Goal: Communication & Community: Answer question/provide support

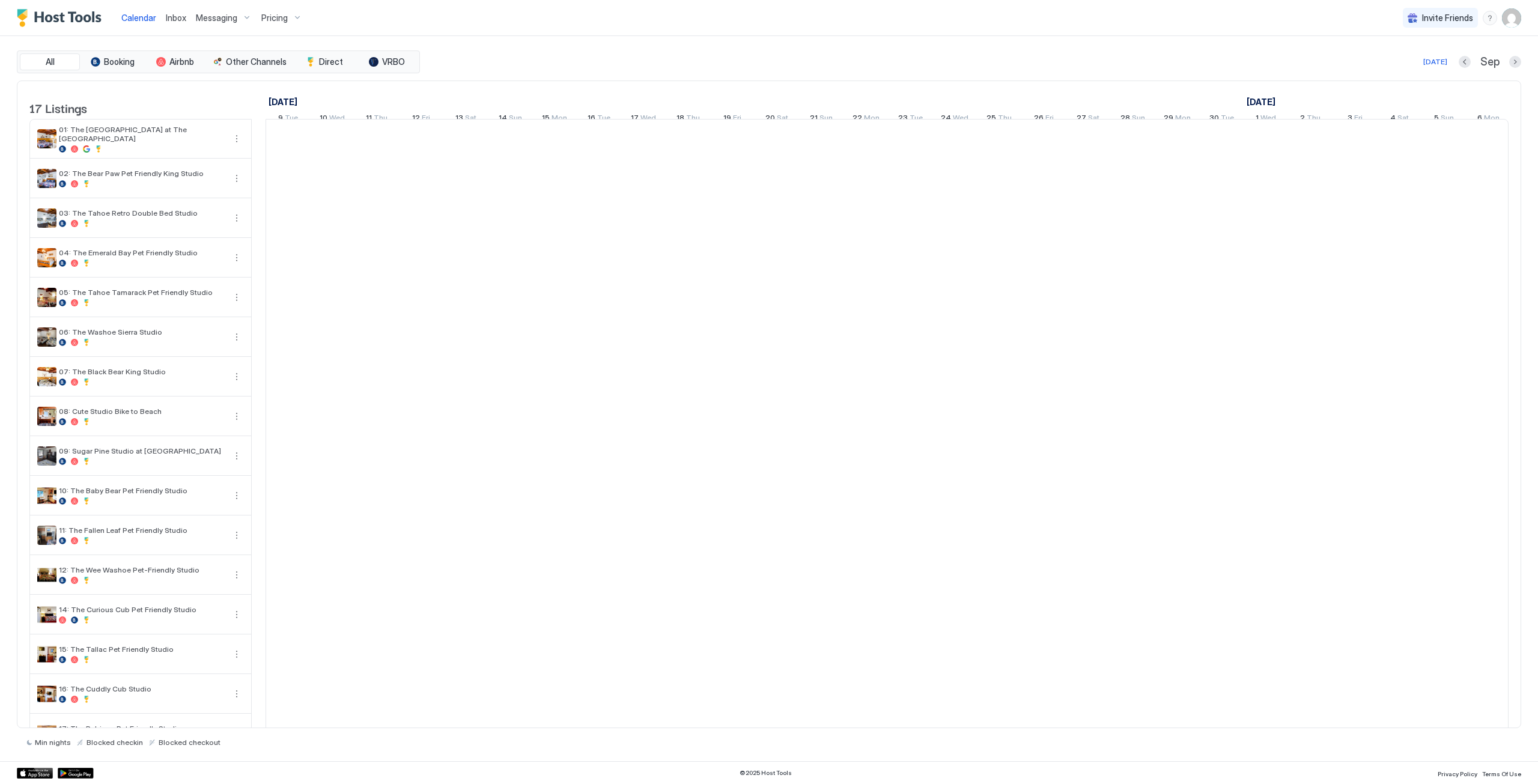
scroll to position [0, 667]
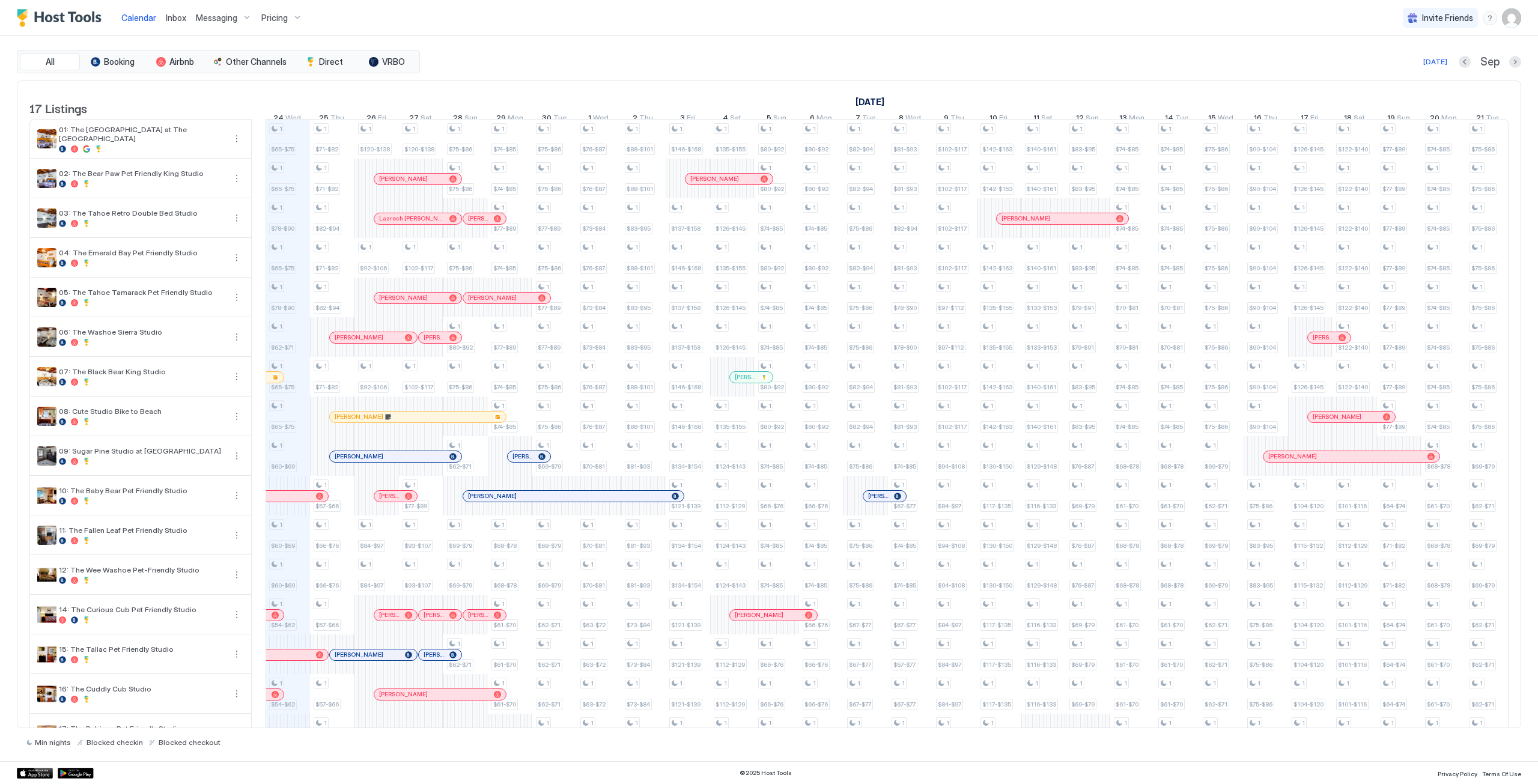
click at [170, 17] on span "Inbox" at bounding box center [175, 17] width 20 height 10
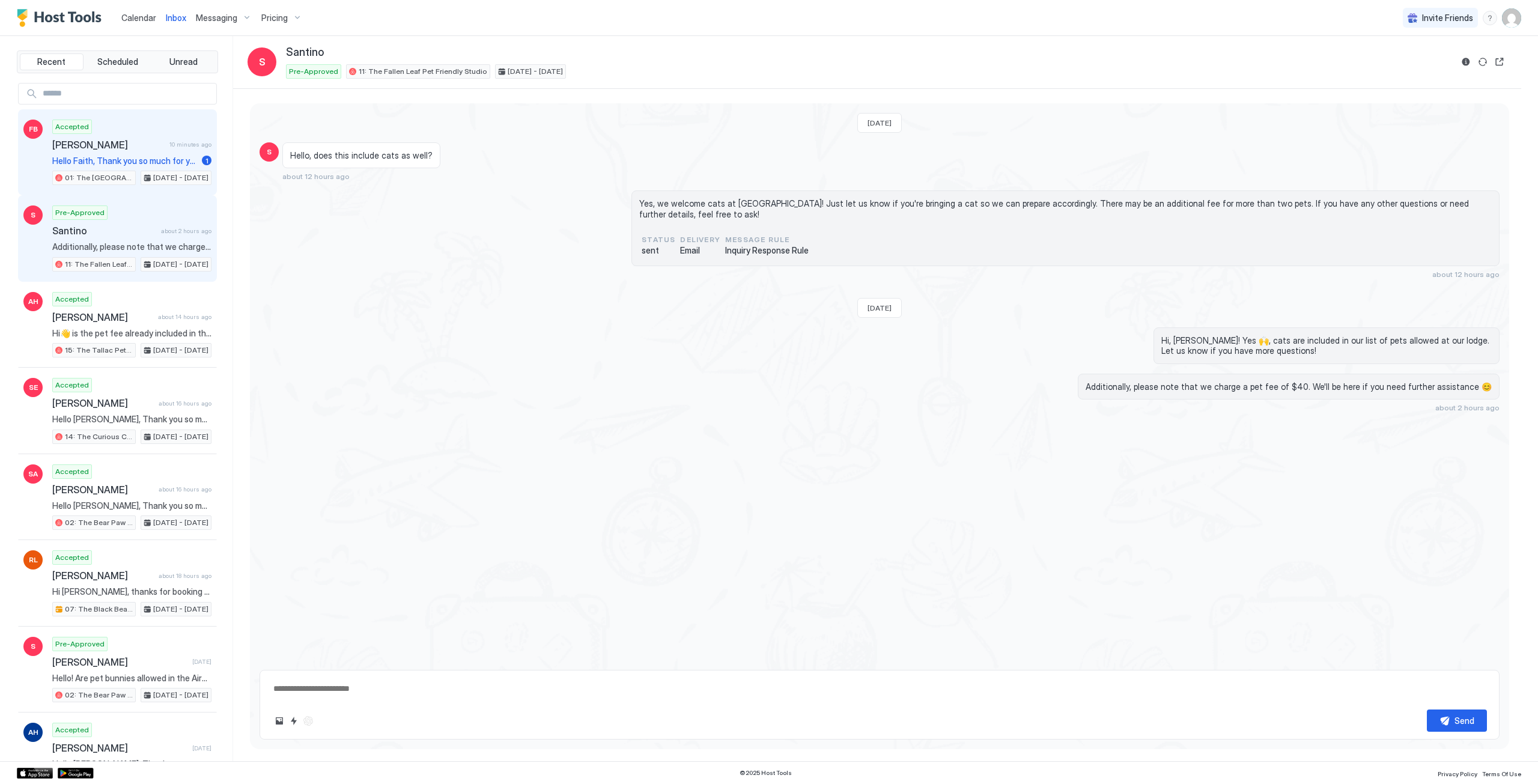
click at [150, 145] on span "[PERSON_NAME]" at bounding box center [108, 145] width 113 height 12
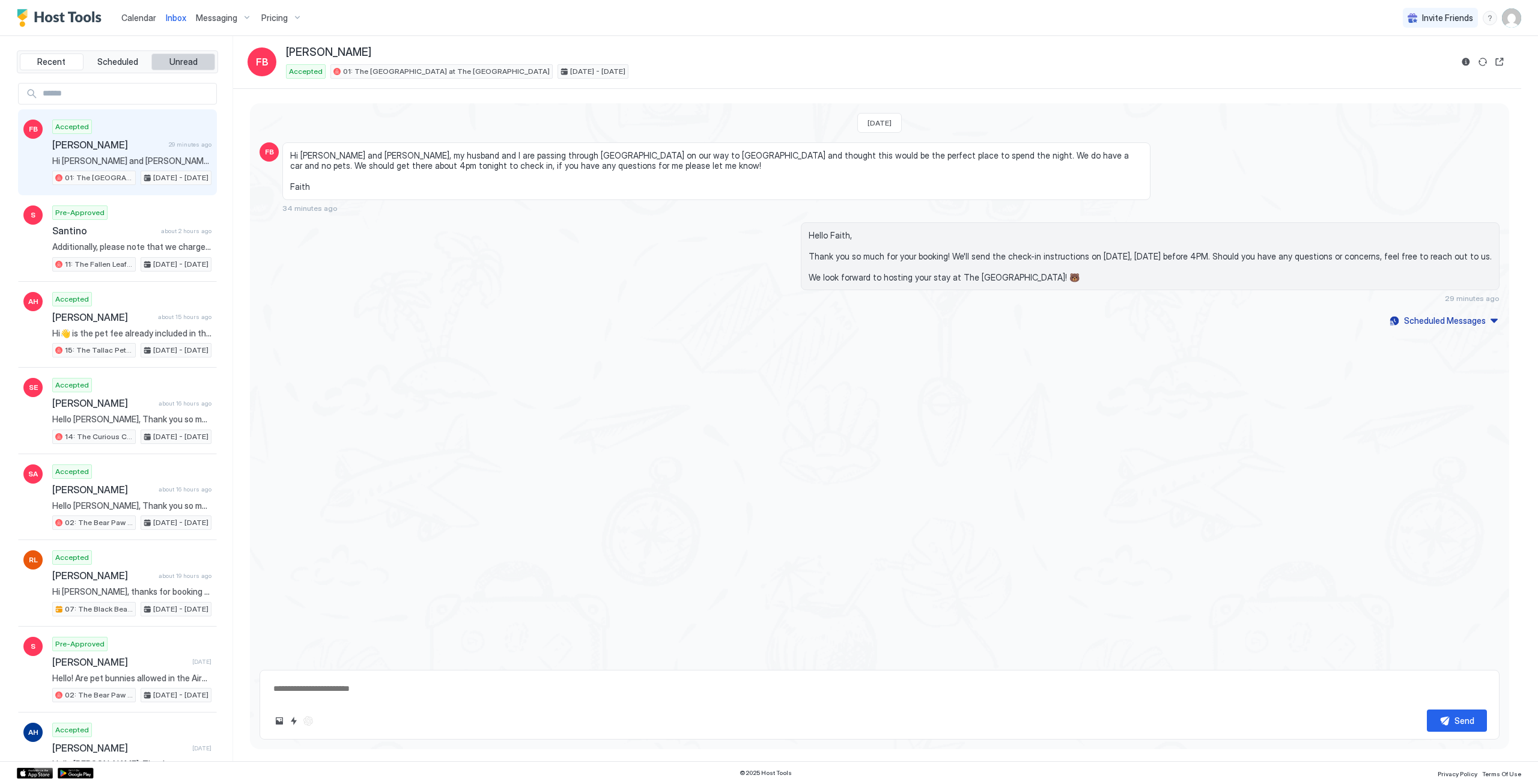
type textarea "*"
click at [161, 143] on div "Faith Berg 41 minutes ago" at bounding box center [132, 145] width 159 height 12
type textarea "*"
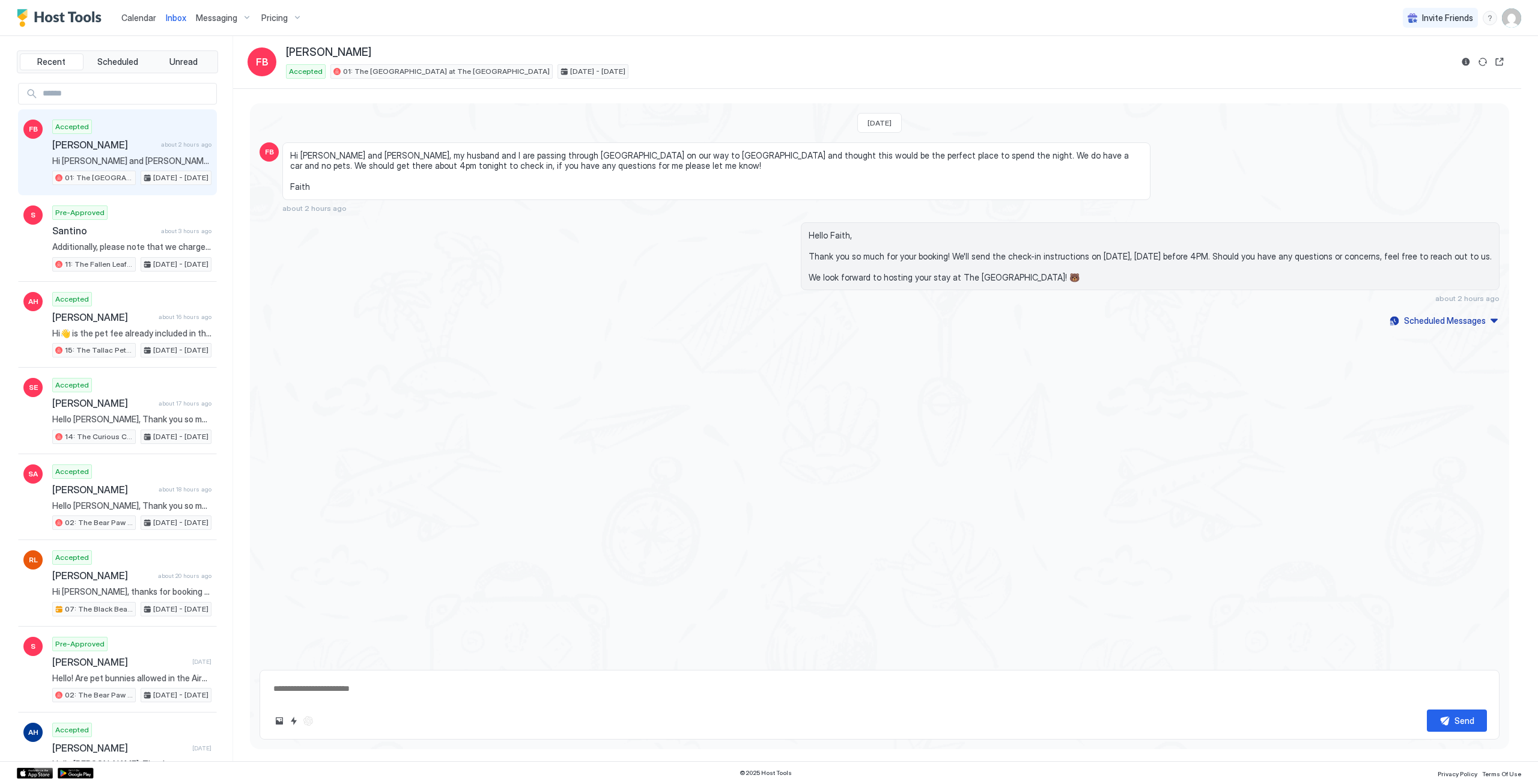
type textarea "*"
